Goal: Transaction & Acquisition: Purchase product/service

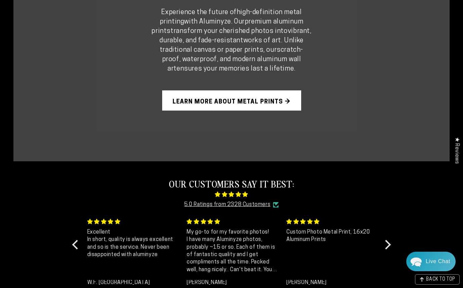
scroll to position [468, 0]
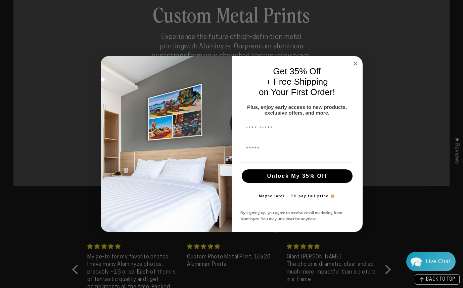
click at [356, 61] on circle "Close dialog" at bounding box center [355, 63] width 8 height 8
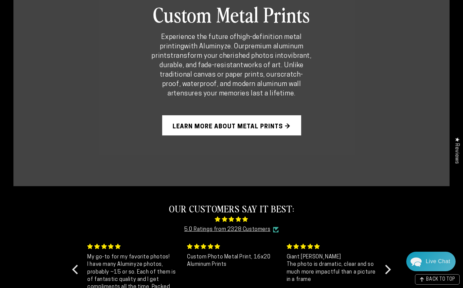
click at [212, 118] on link "Learn More About Metal Prints →" at bounding box center [231, 125] width 139 height 20
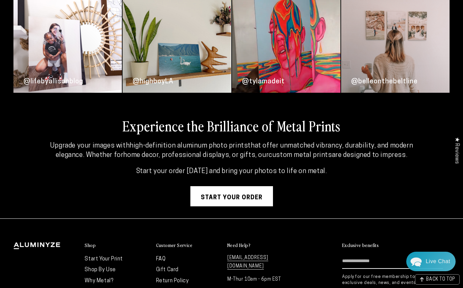
scroll to position [1697, 0]
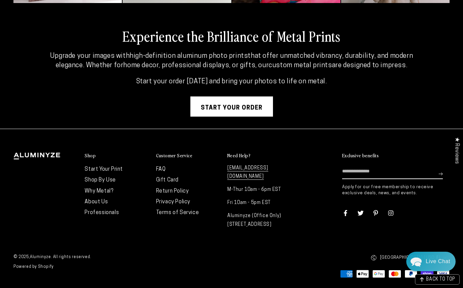
click at [230, 110] on link "Start your order" at bounding box center [231, 106] width 83 height 20
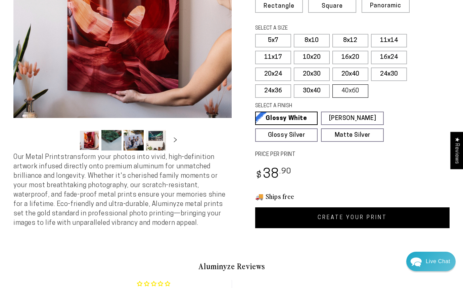
scroll to position [136, 0]
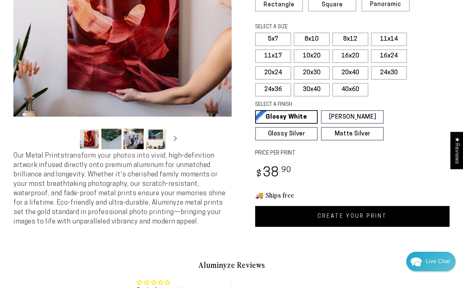
click at [112, 140] on button "Load image 2 in gallery view" at bounding box center [111, 139] width 20 height 20
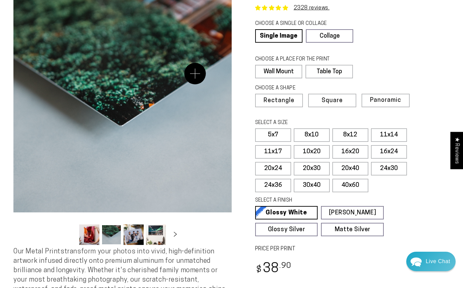
scroll to position [46, 0]
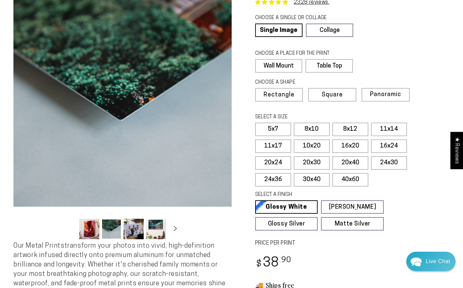
click at [135, 229] on button "Load image 3 in gallery view" at bounding box center [134, 229] width 20 height 20
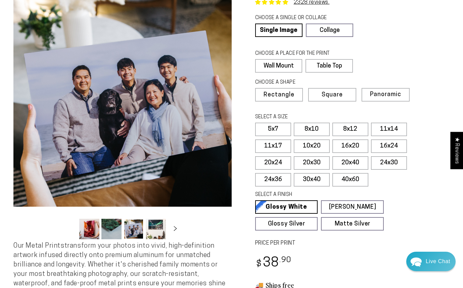
click at [153, 231] on button "Load image 4 in gallery view" at bounding box center [156, 229] width 20 height 20
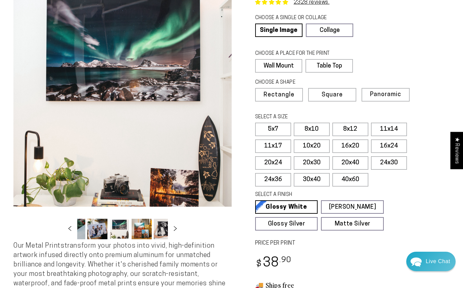
scroll to position [0, 65]
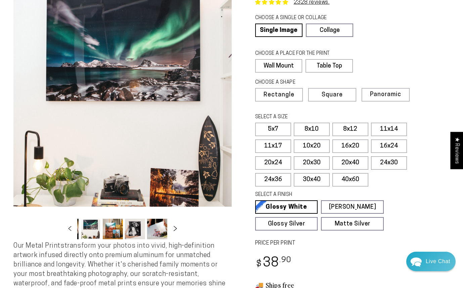
click at [175, 230] on icon "Slide right" at bounding box center [175, 228] width 3 height 5
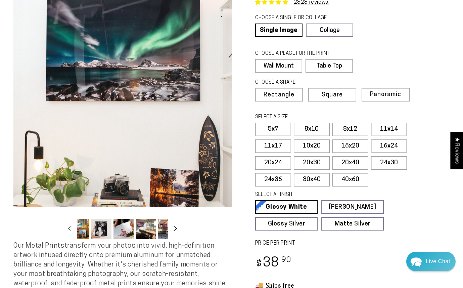
scroll to position [0, 132]
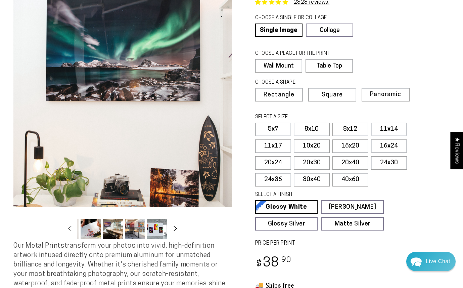
click at [175, 230] on icon "Slide right" at bounding box center [175, 228] width 3 height 5
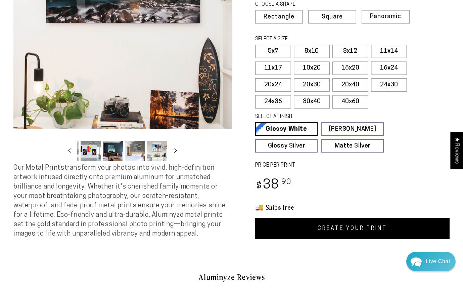
scroll to position [115, 0]
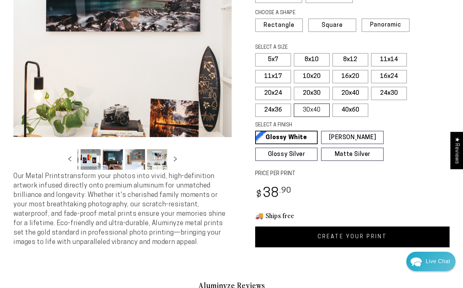
click at [314, 112] on label "30x40" at bounding box center [312, 109] width 36 height 13
click at [307, 95] on label "20x30" at bounding box center [312, 93] width 36 height 13
click at [268, 91] on label "20x24" at bounding box center [273, 93] width 36 height 13
